Goal: Task Accomplishment & Management: Use online tool/utility

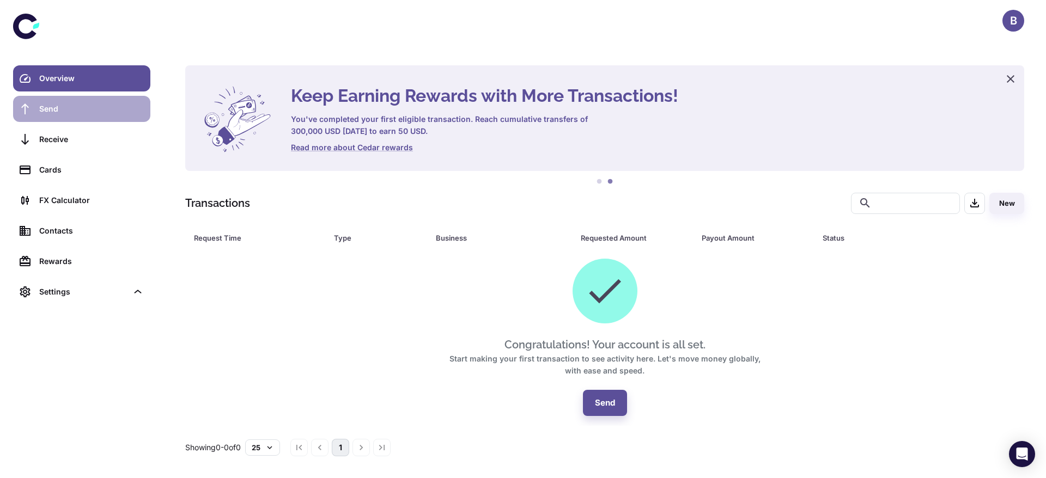
click at [60, 116] on link "Send" at bounding box center [81, 109] width 137 height 26
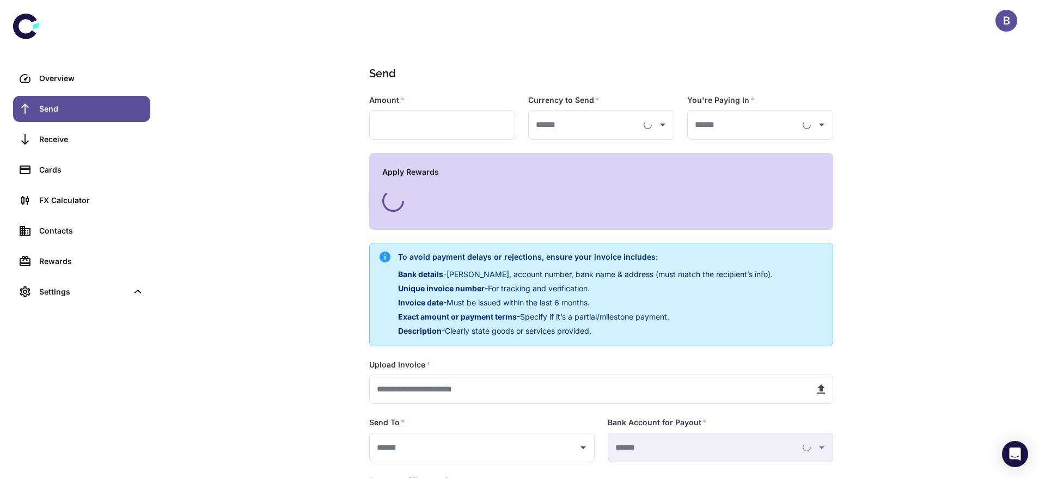
type input "**********"
